Goal: Register for event/course

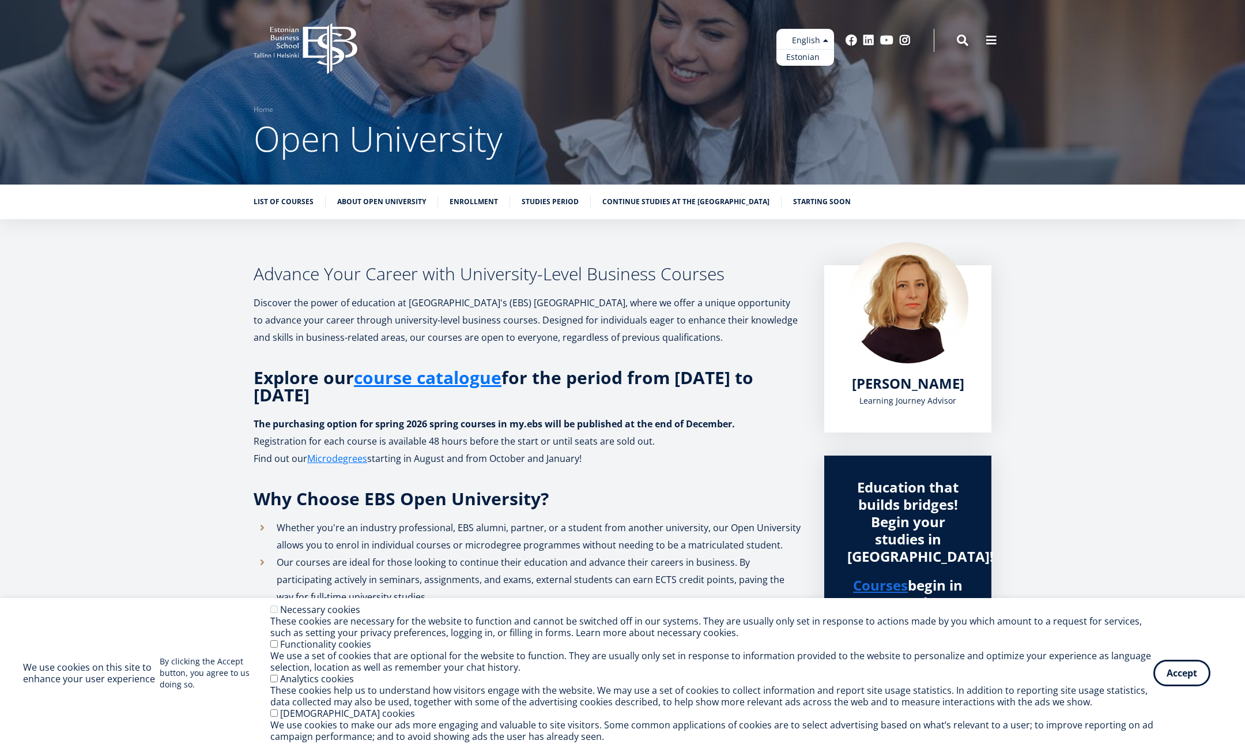
click at [808, 56] on link "Estonian" at bounding box center [806, 57] width 58 height 17
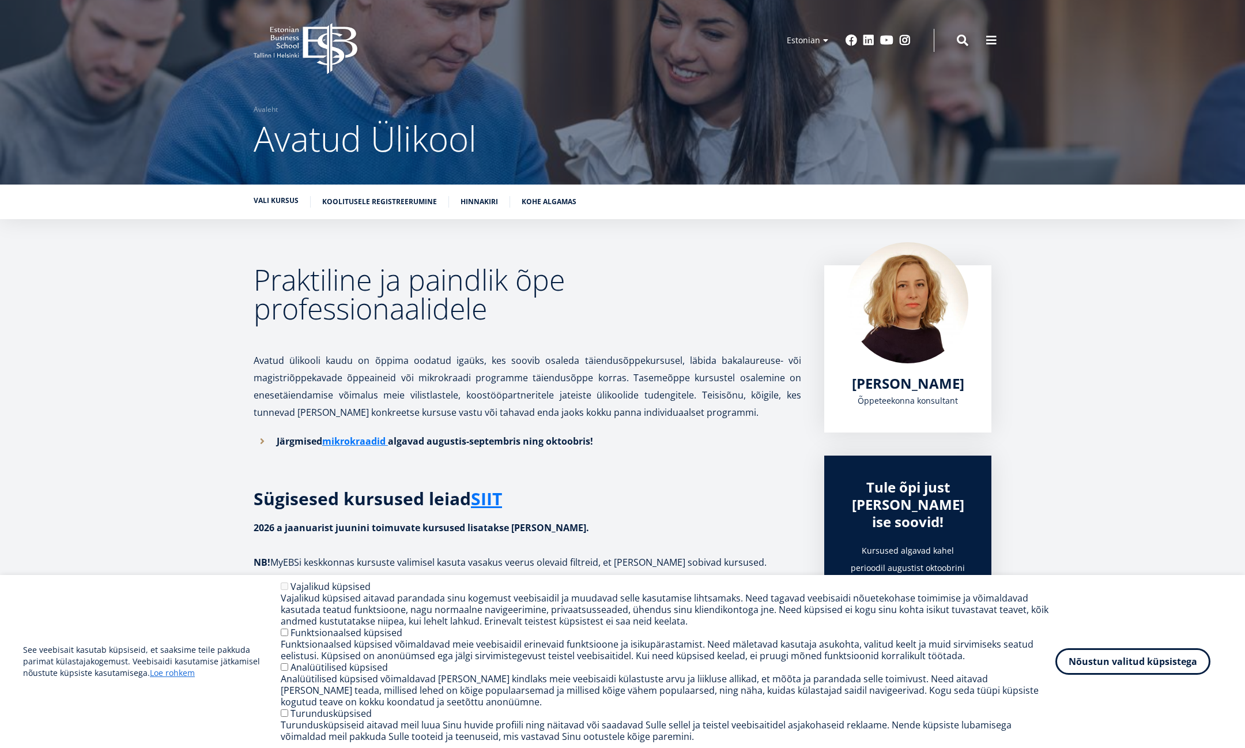
click at [285, 201] on link "Vali kursus" at bounding box center [276, 201] width 45 height 12
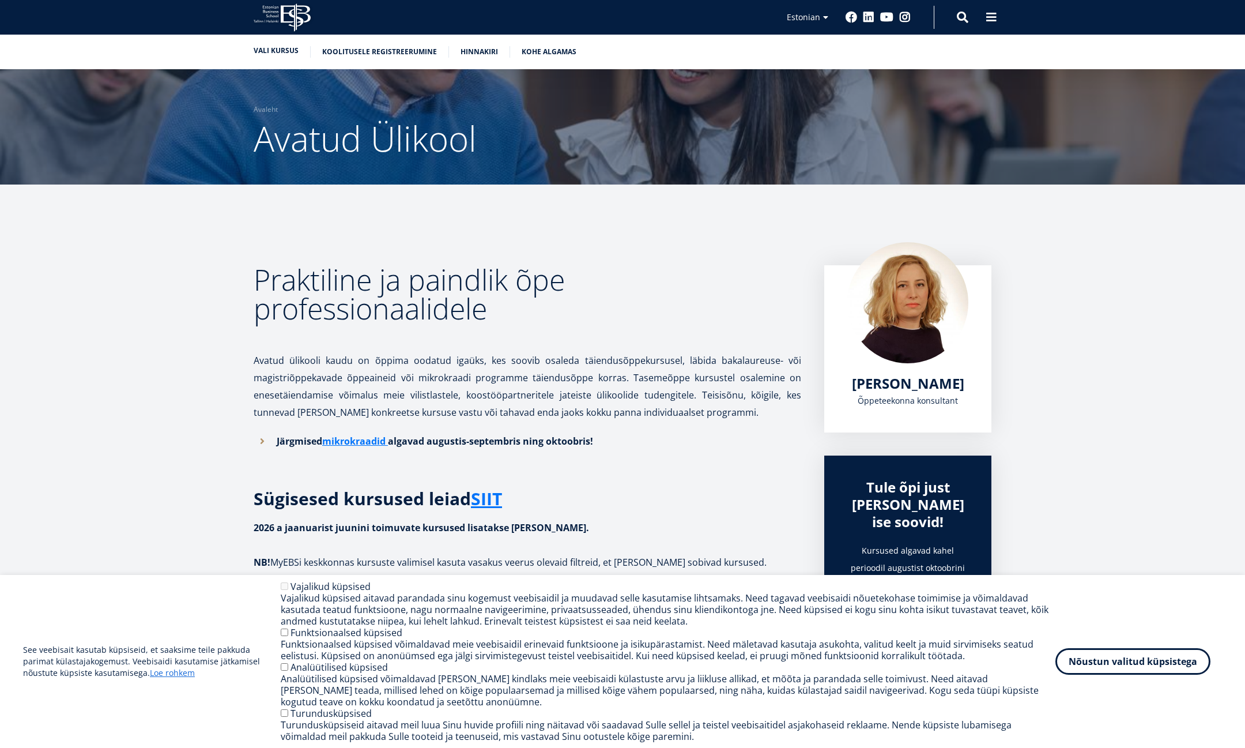
scroll to position [398, 0]
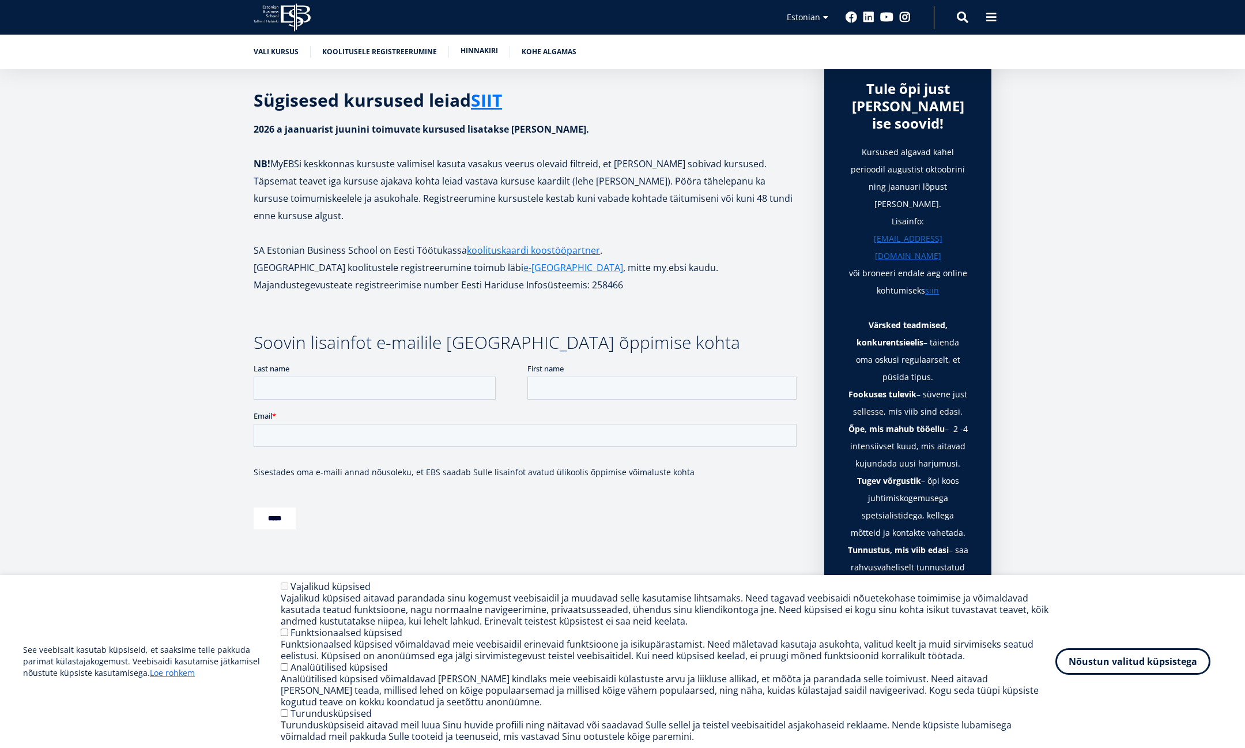
click at [470, 54] on link "Hinnakiri" at bounding box center [479, 51] width 37 height 12
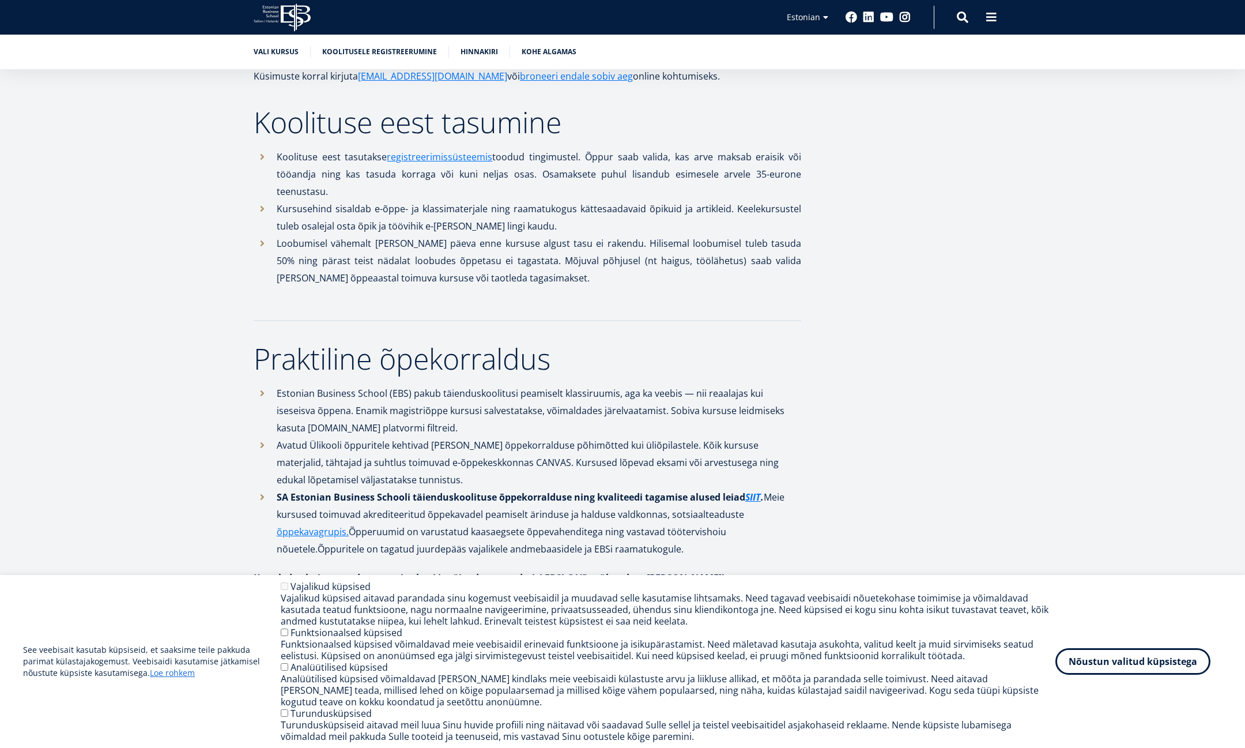
scroll to position [1075, 0]
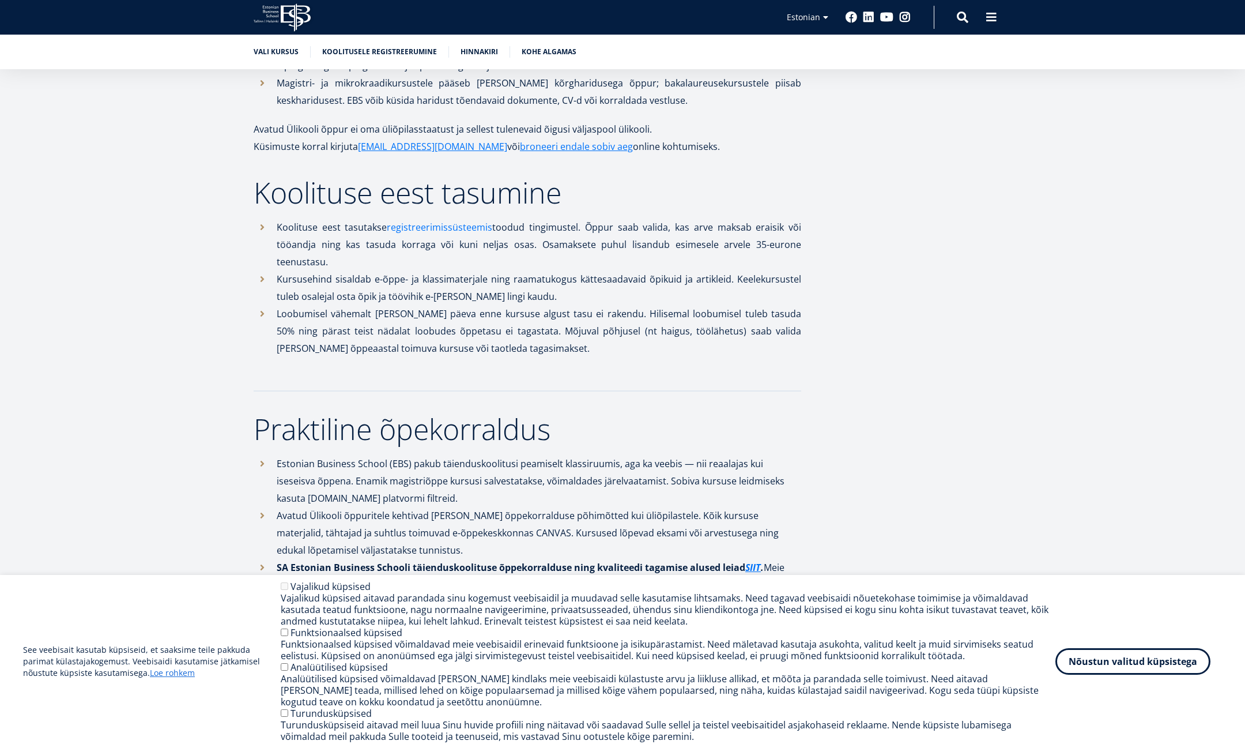
click at [437, 219] on link "registreerimissüsteemis" at bounding box center [440, 227] width 106 height 17
